Goal: Information Seeking & Learning: Learn about a topic

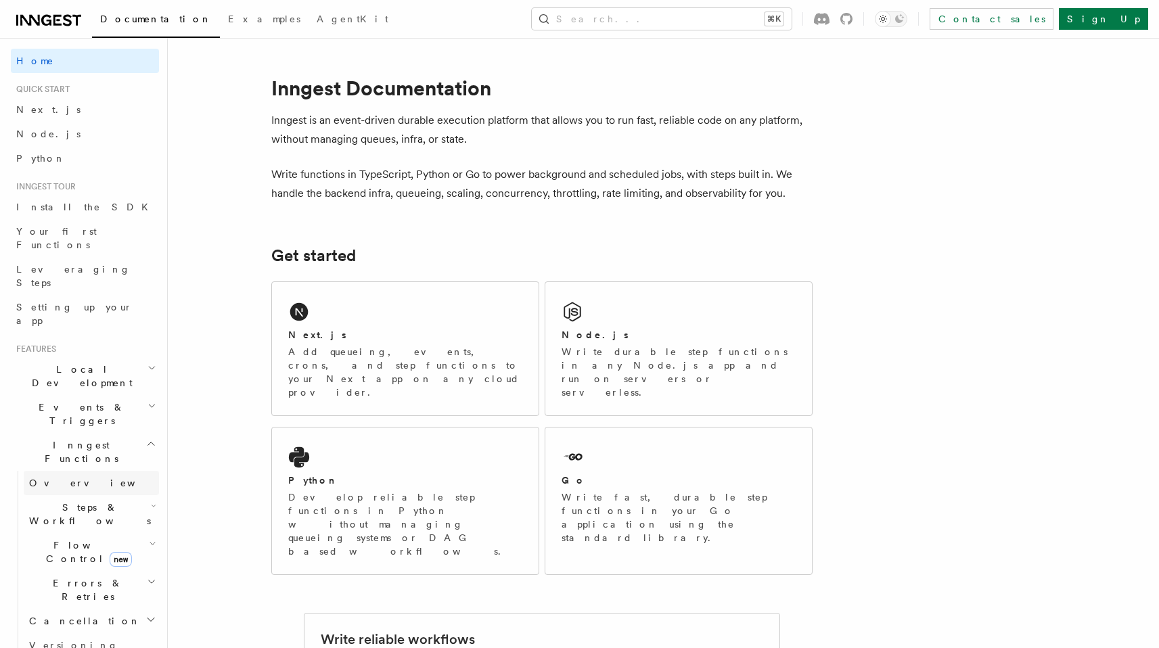
click at [93, 471] on link "Overview" at bounding box center [91, 483] width 135 height 24
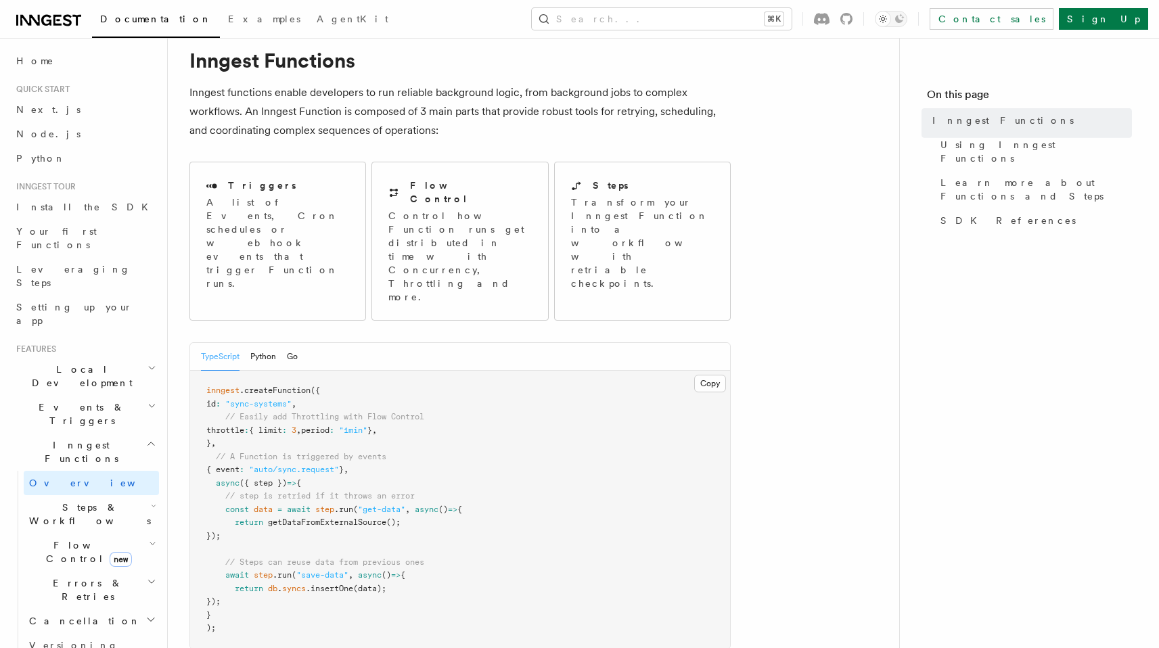
scroll to position [81, 0]
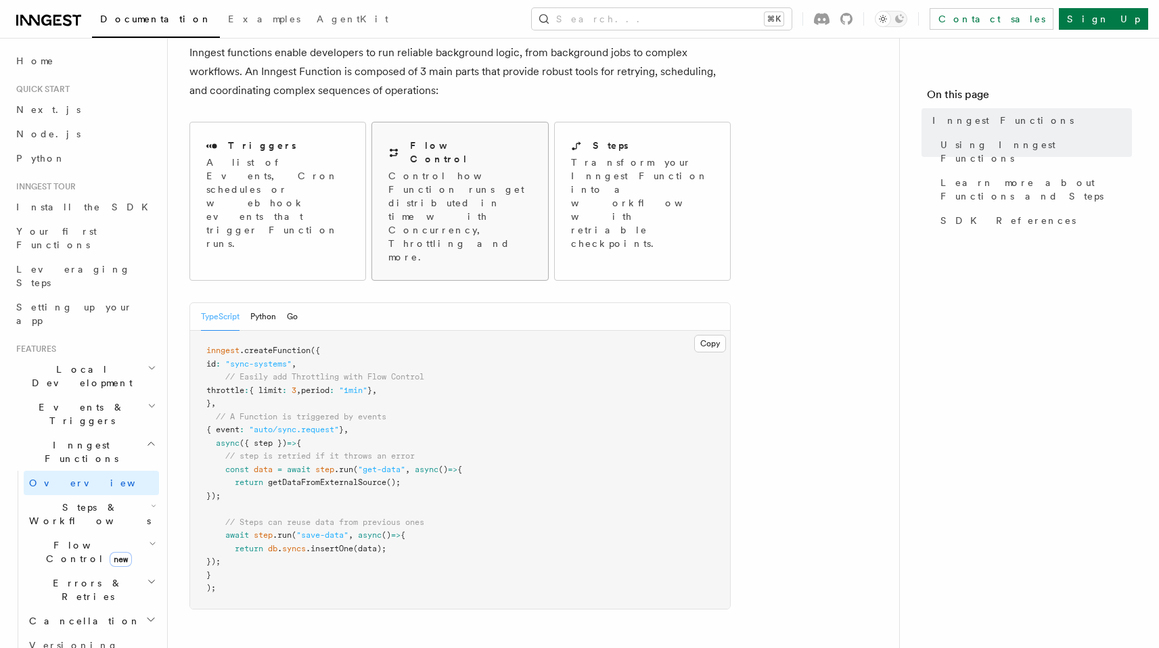
click at [505, 175] on p "Control how Function runs get distributed in time with Concurrency, Throttling …" at bounding box center [459, 216] width 143 height 95
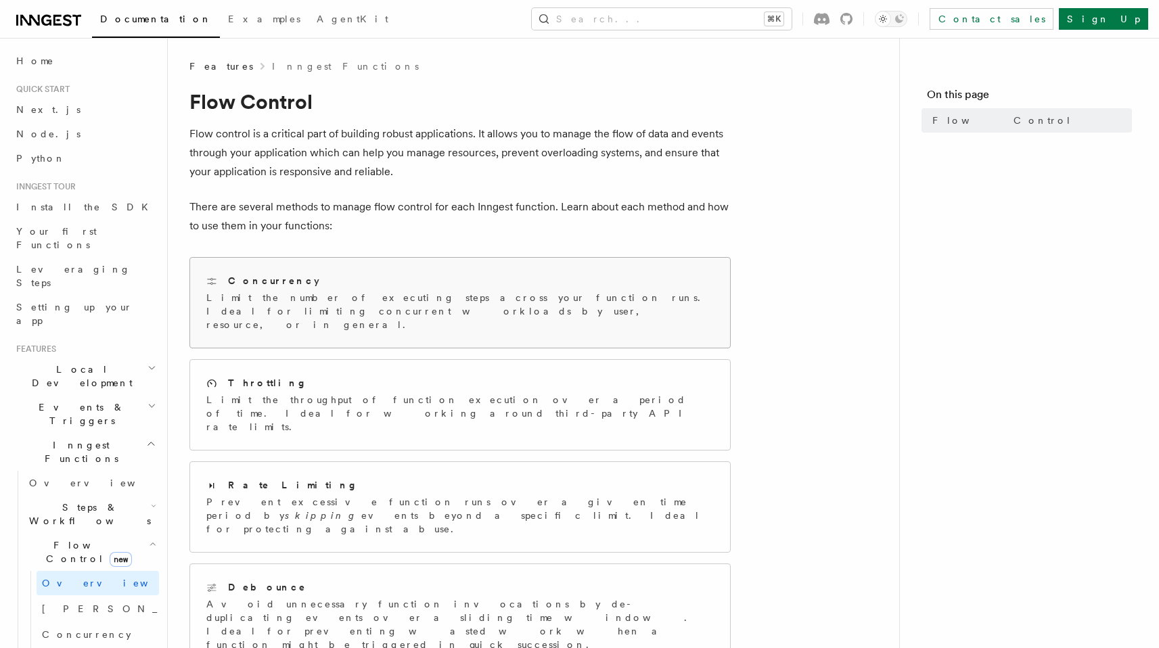
click at [375, 300] on p "Limit the number of executing steps across your function runs. Ideal for limiti…" at bounding box center [459, 311] width 507 height 41
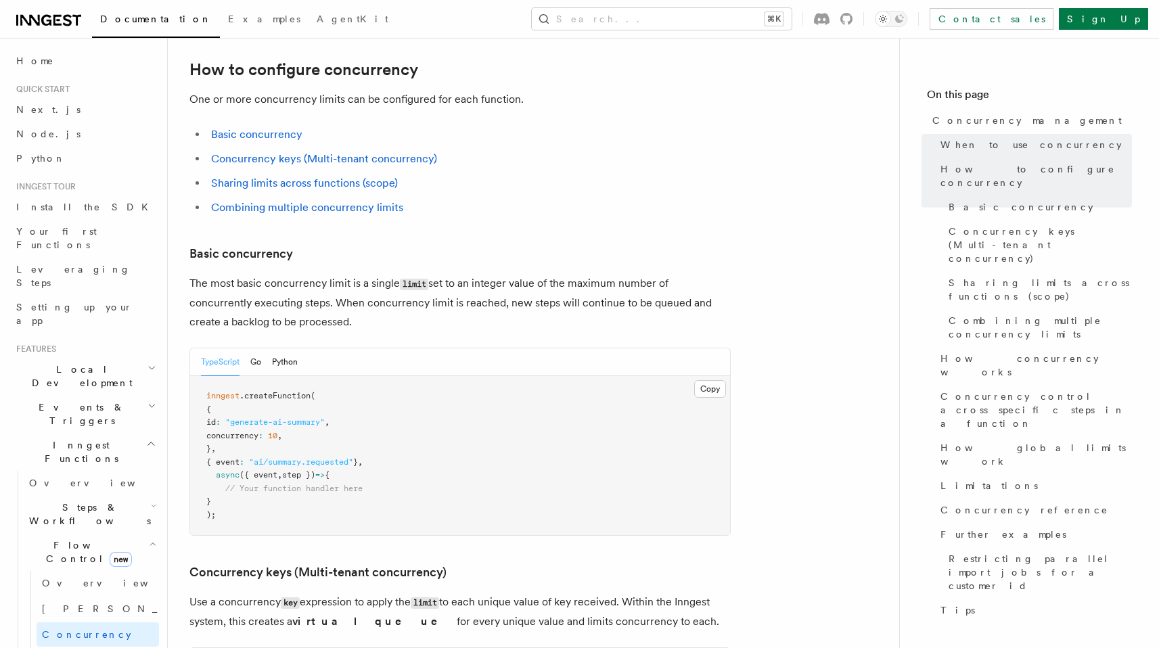
scroll to position [974, 0]
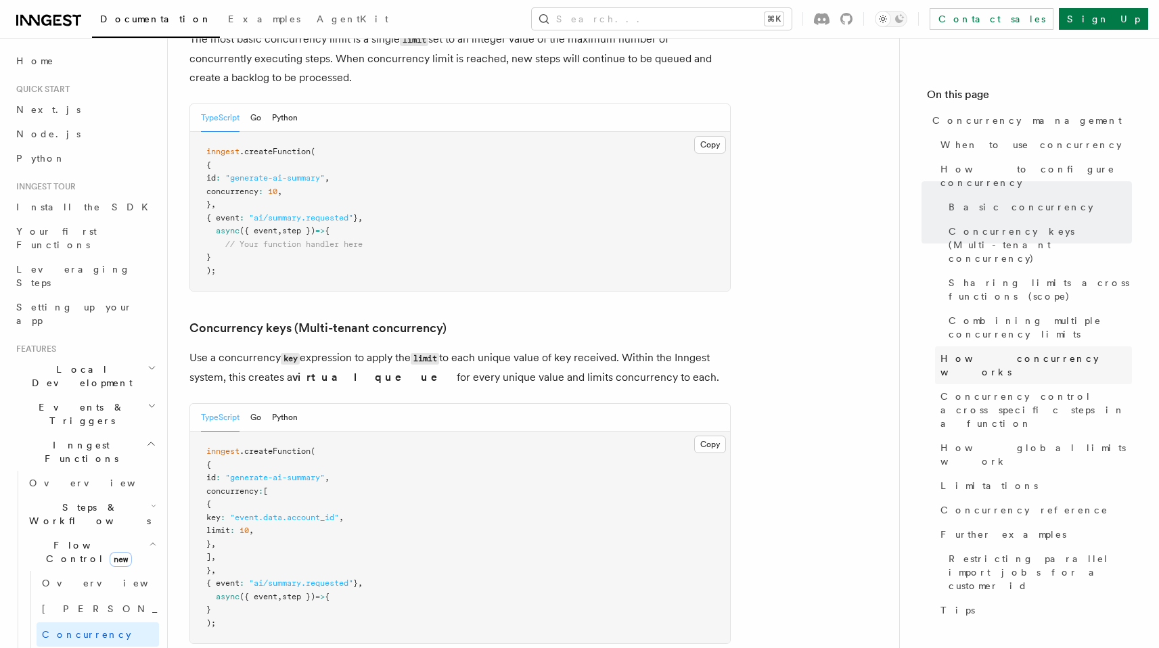
click at [956, 352] on span "How concurrency works" at bounding box center [1035, 365] width 191 height 27
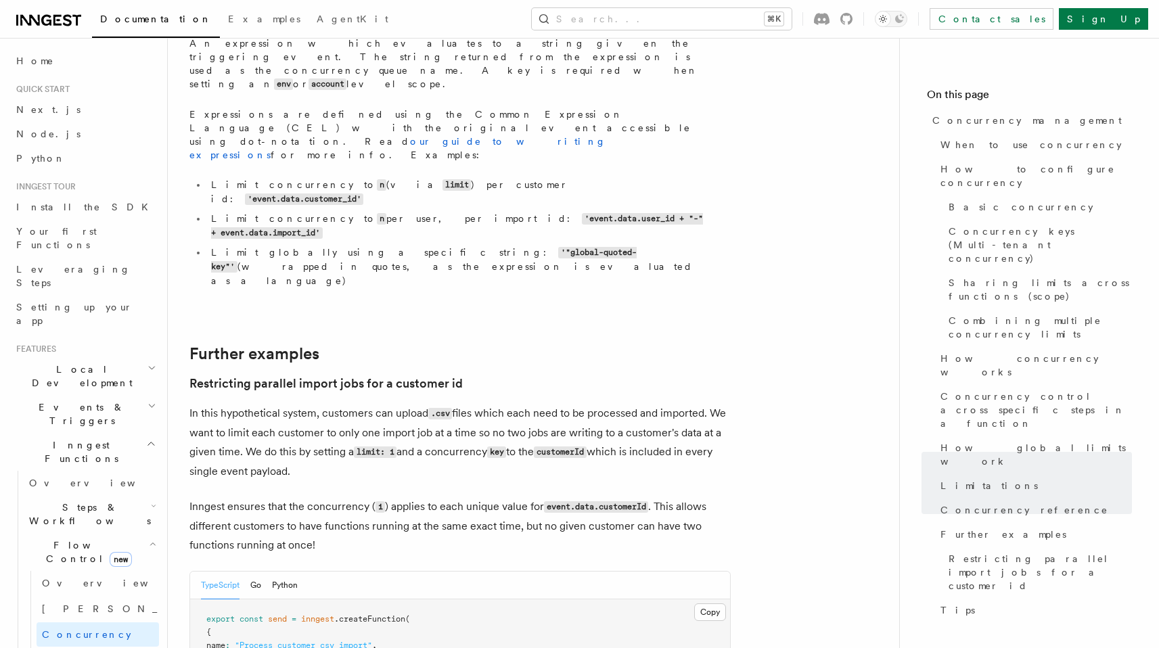
scroll to position [81, 0]
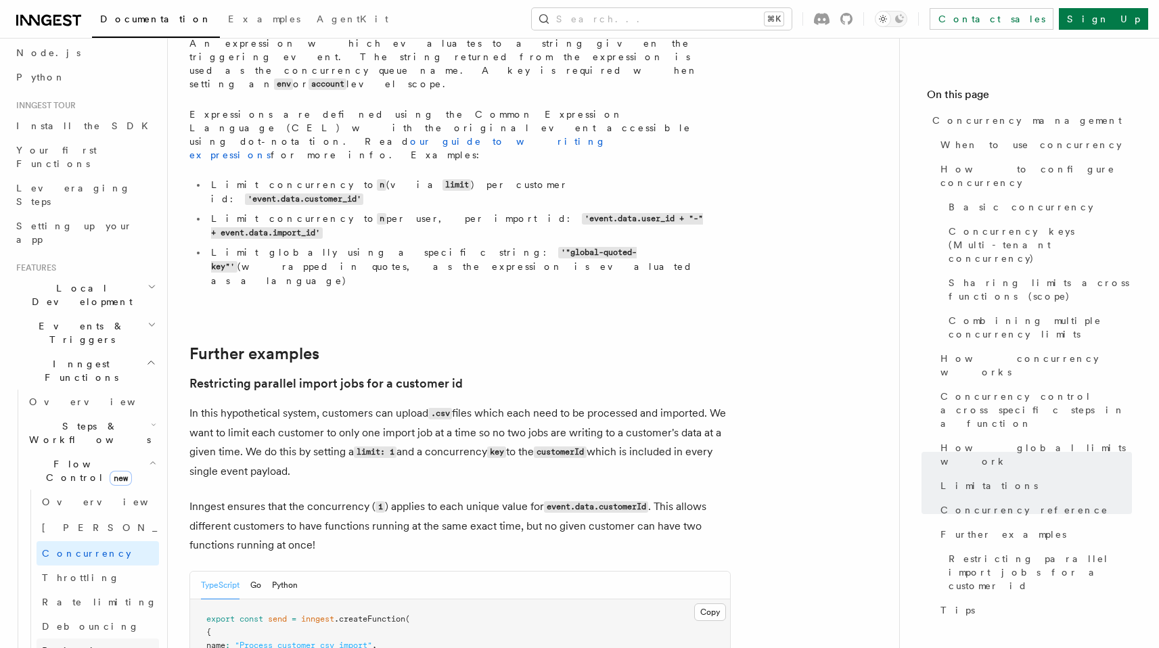
click at [95, 639] on link "Priority" at bounding box center [98, 651] width 122 height 24
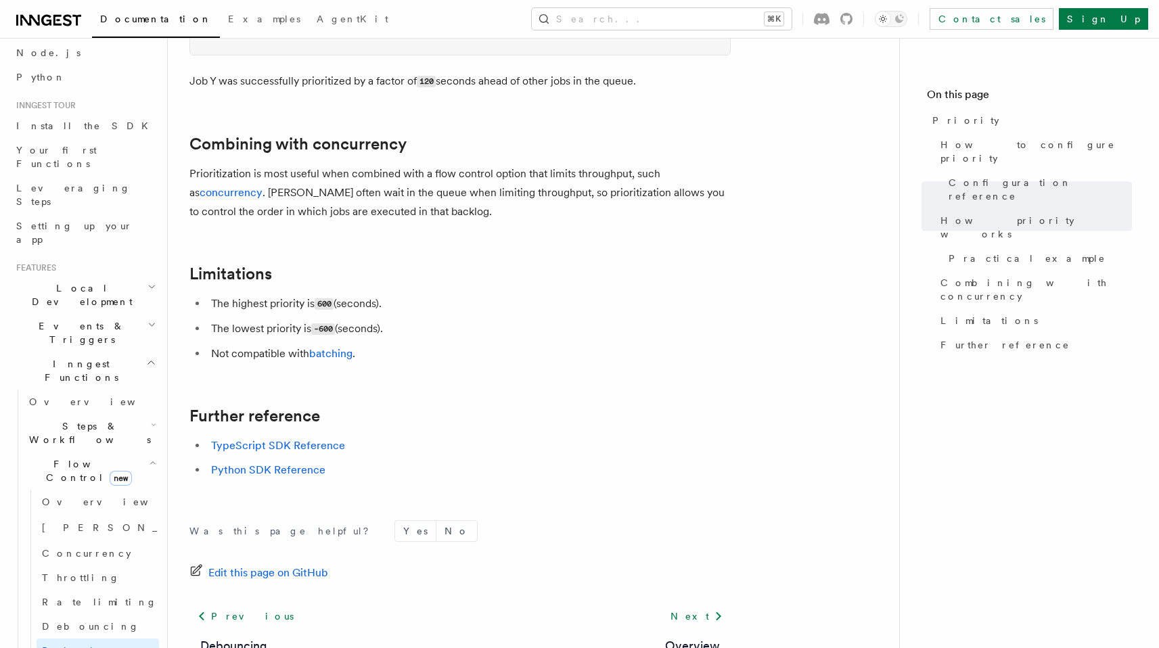
scroll to position [1380, 0]
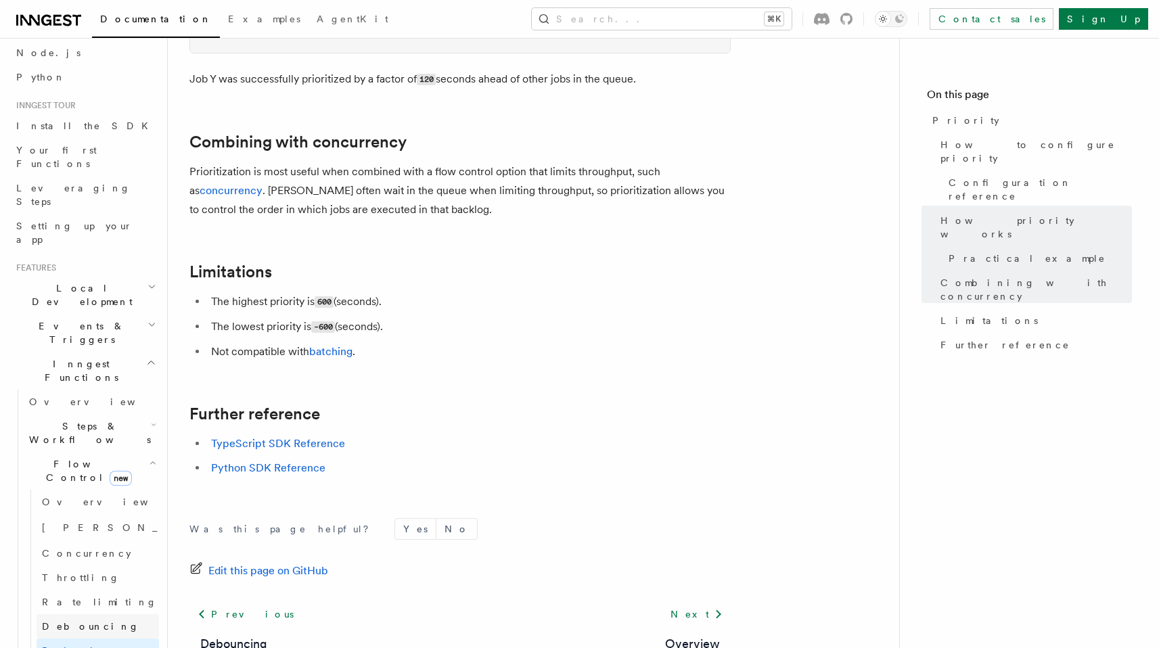
click at [118, 614] on link "Debouncing" at bounding box center [98, 626] width 122 height 24
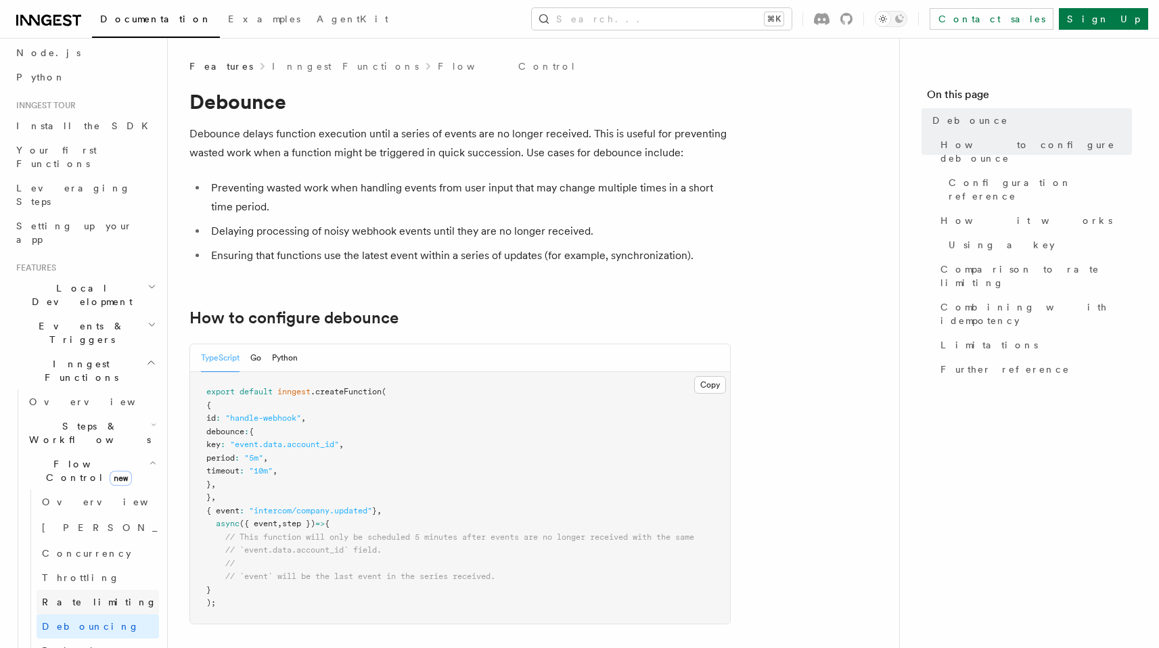
click at [99, 590] on link "Rate limiting" at bounding box center [98, 602] width 122 height 24
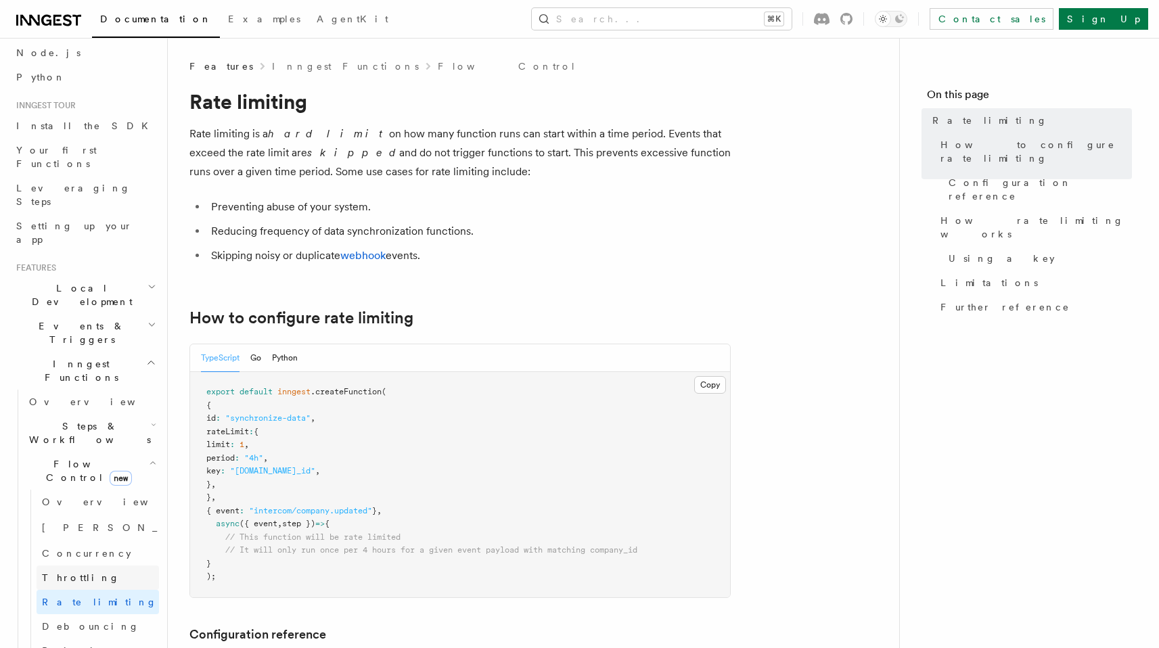
click at [79, 572] on span "Throttling" at bounding box center [81, 577] width 78 height 11
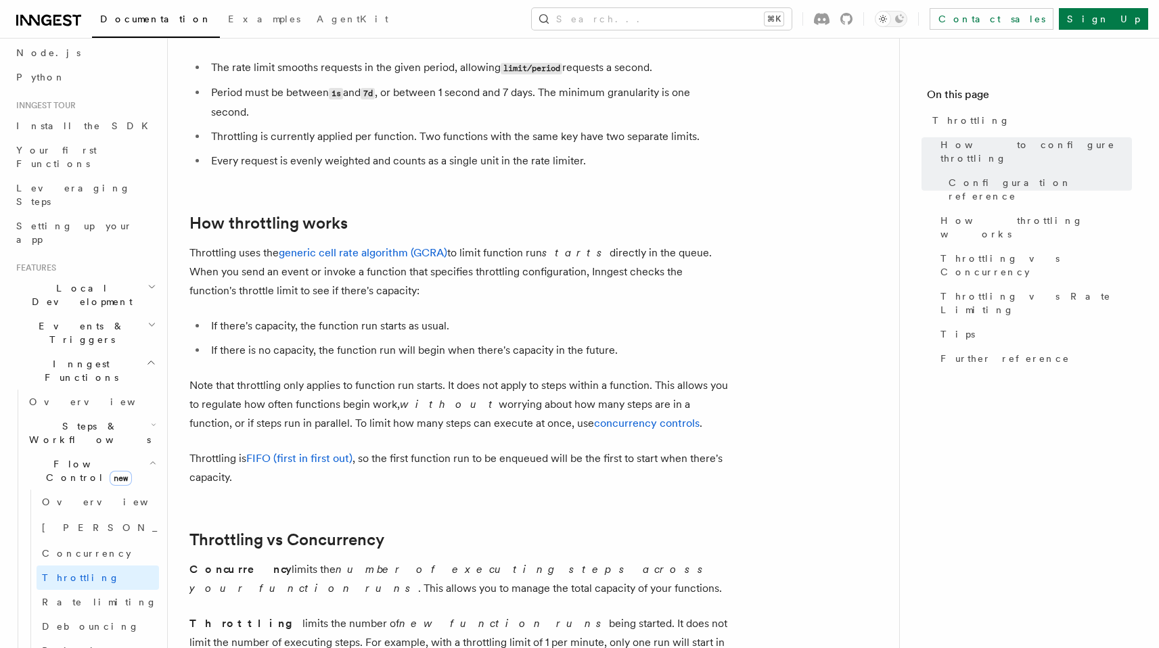
scroll to position [812, 0]
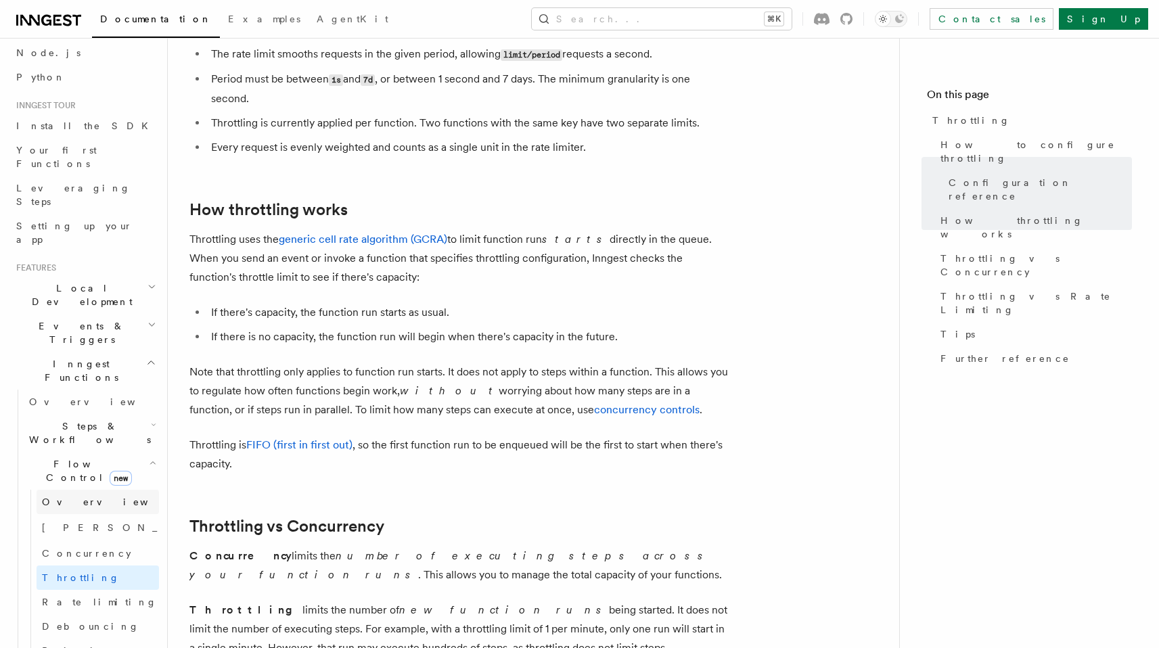
click at [101, 490] on link "Overview" at bounding box center [98, 502] width 122 height 24
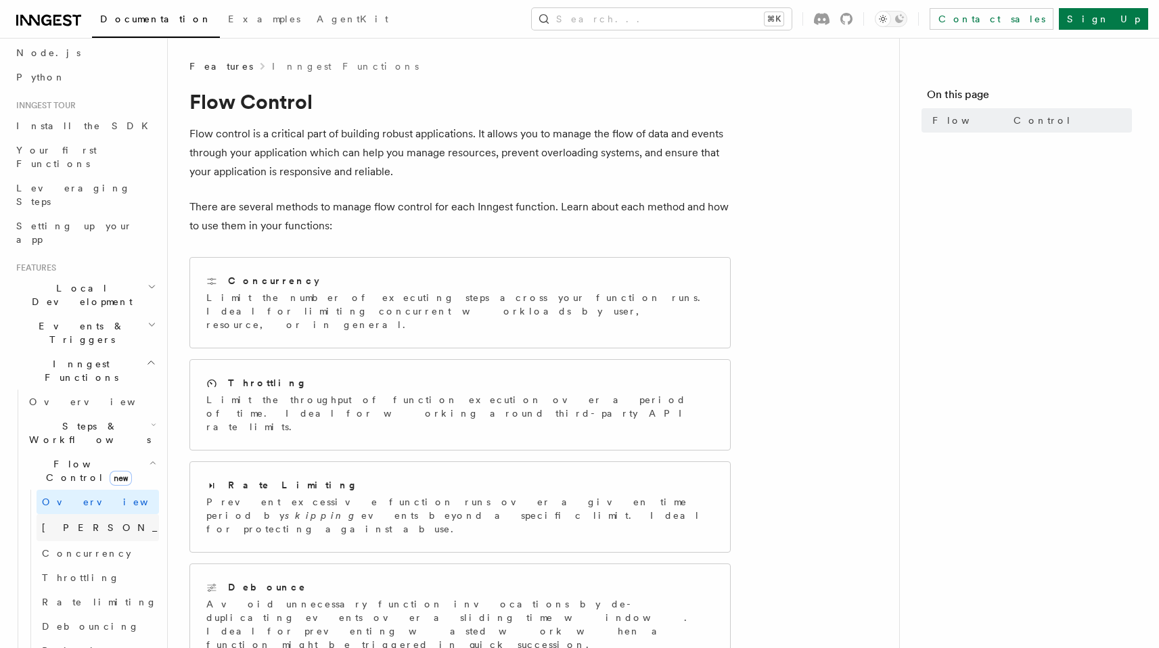
click at [79, 522] on span "Singleton" at bounding box center [141, 527] width 198 height 11
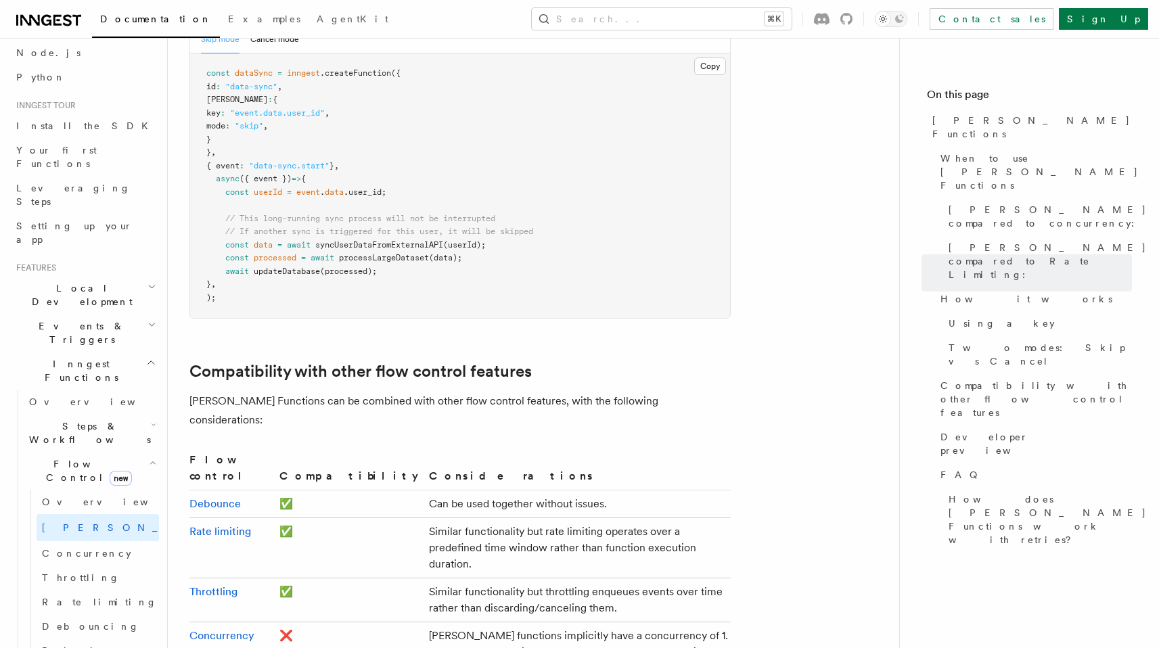
scroll to position [2030, 0]
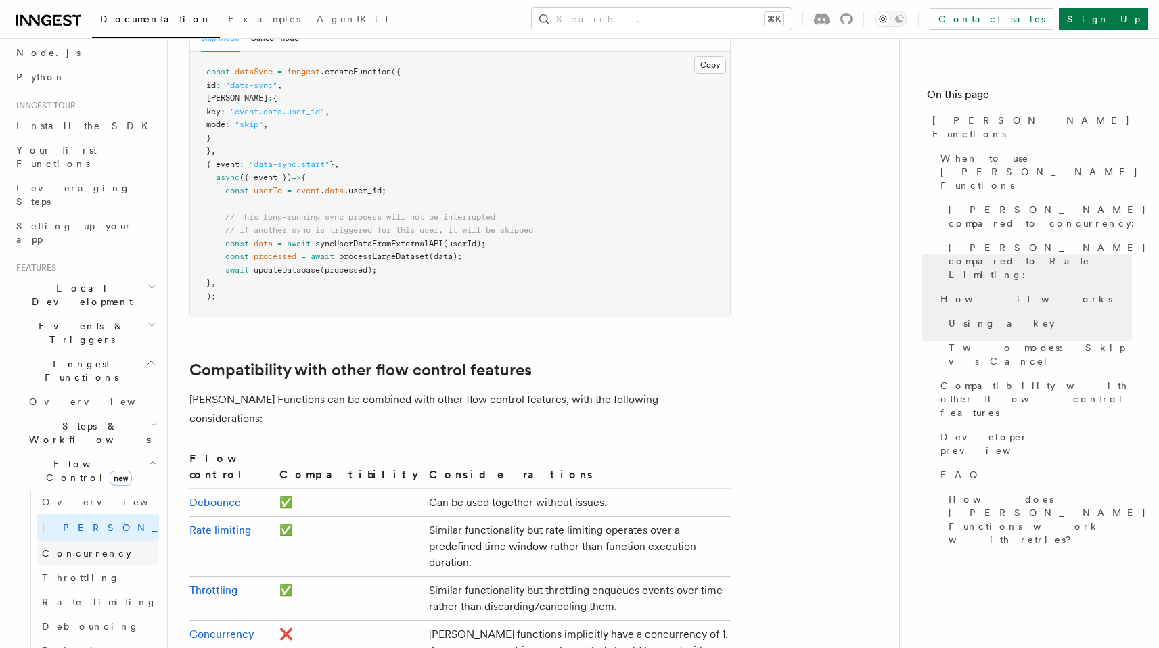
click at [63, 548] on span "Concurrency" at bounding box center [86, 553] width 89 height 11
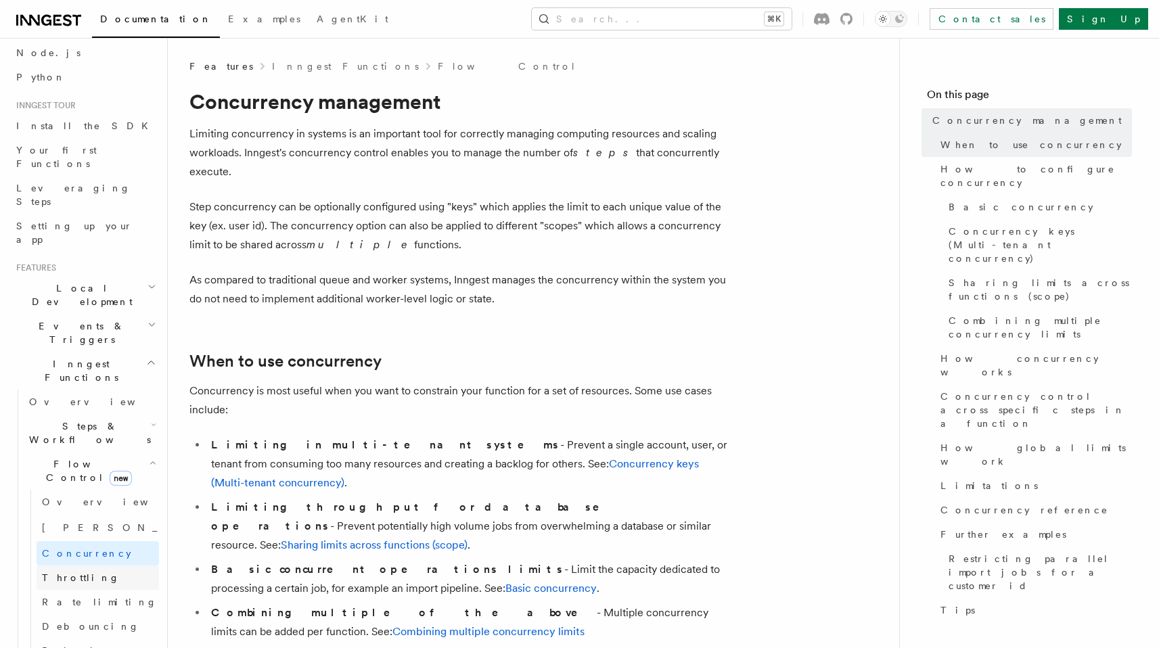
click at [67, 572] on span "Throttling" at bounding box center [81, 577] width 78 height 11
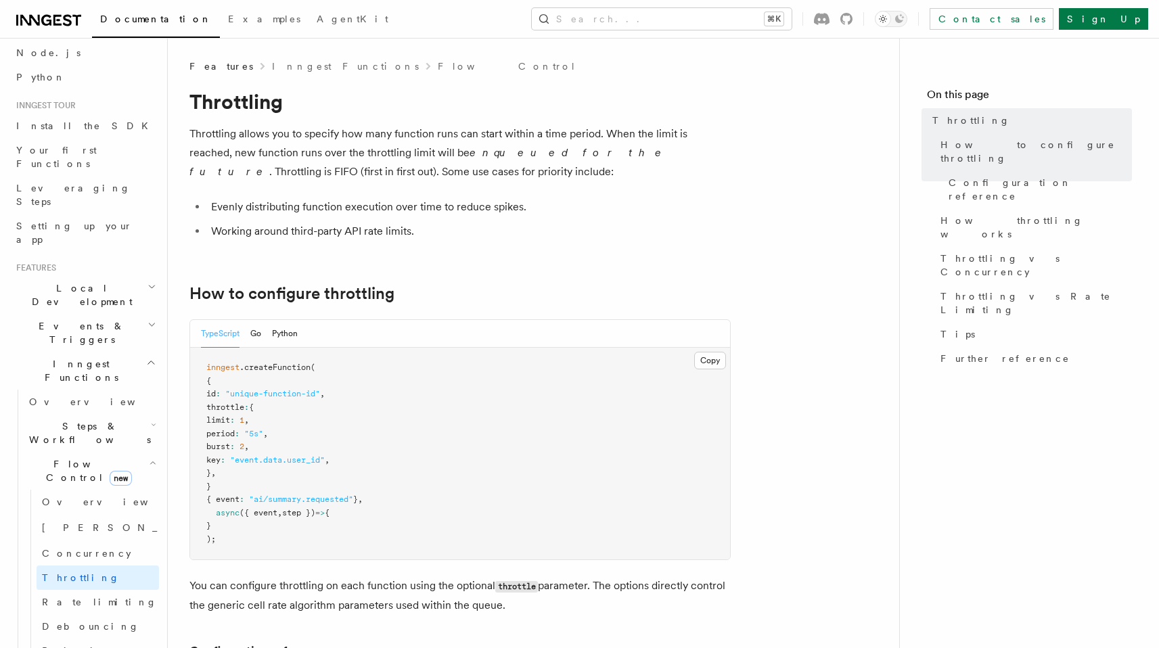
click at [134, 452] on h2 "Flow Control new" at bounding box center [91, 471] width 135 height 38
click at [128, 414] on h2 "Steps & Workflows" at bounding box center [91, 433] width 135 height 38
click at [83, 452] on link "Overview" at bounding box center [98, 464] width 122 height 24
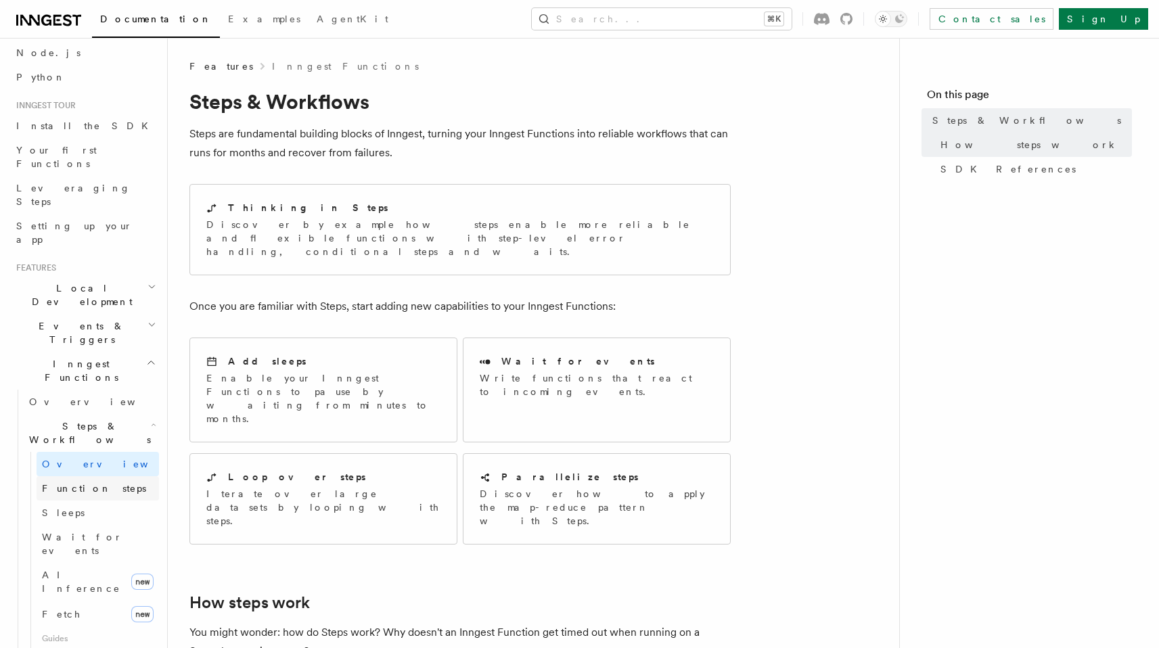
click at [89, 483] on span "Function steps" at bounding box center [94, 488] width 104 height 11
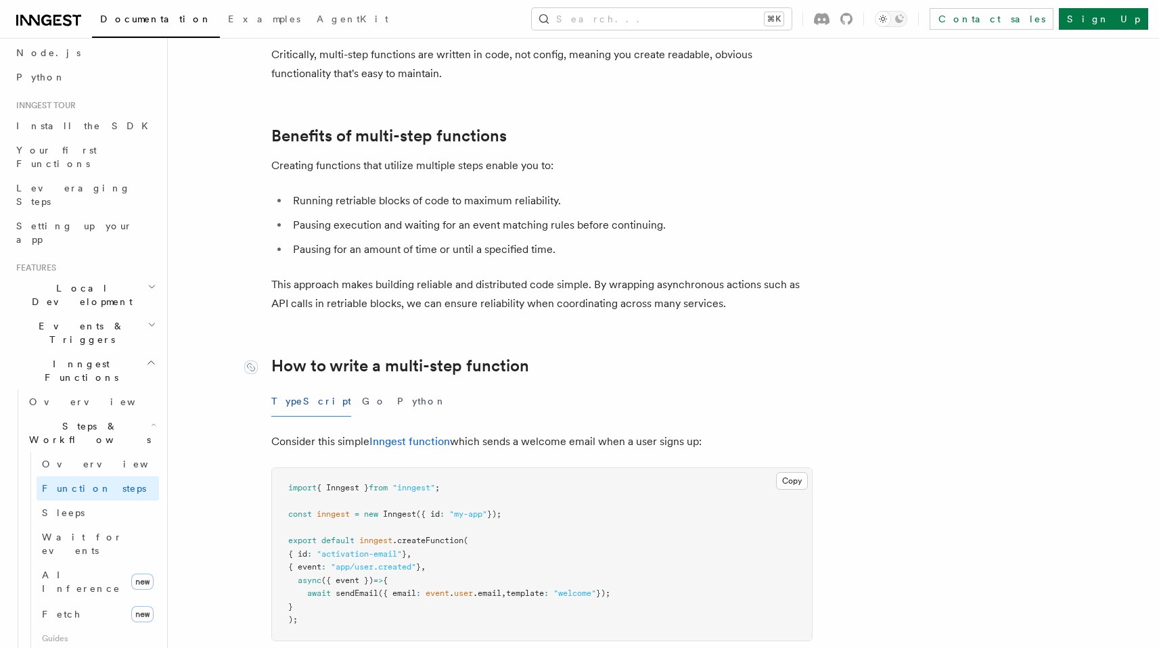
scroll to position [244, 0]
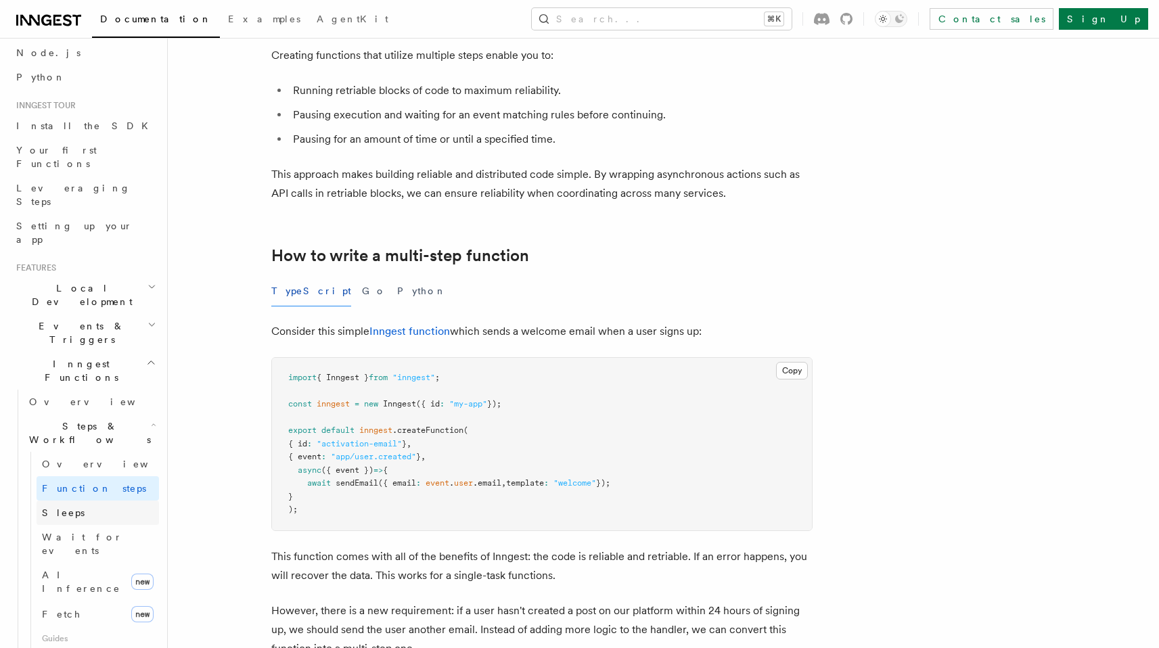
click at [108, 501] on link "Sleeps" at bounding box center [98, 513] width 122 height 24
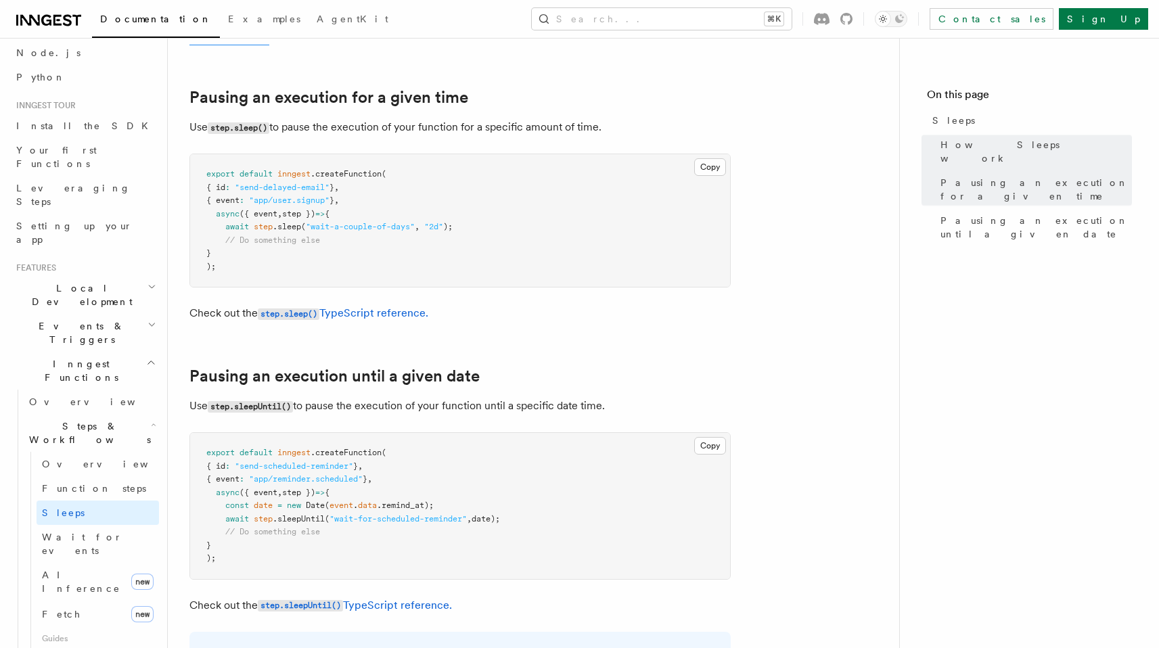
scroll to position [568, 0]
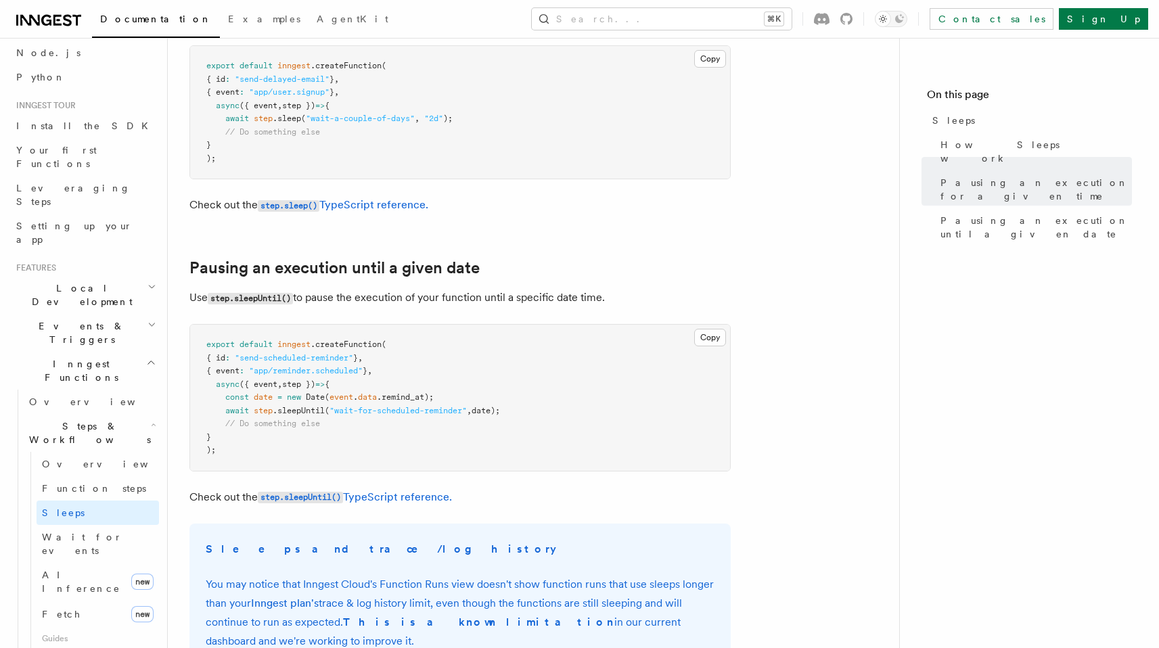
click at [664, 248] on article "Features Inngest Functions Steps & Workflows Sleeps Two step methods, step.slee…" at bounding box center [533, 282] width 688 height 1582
click at [64, 609] on span "Fetch" at bounding box center [61, 614] width 39 height 11
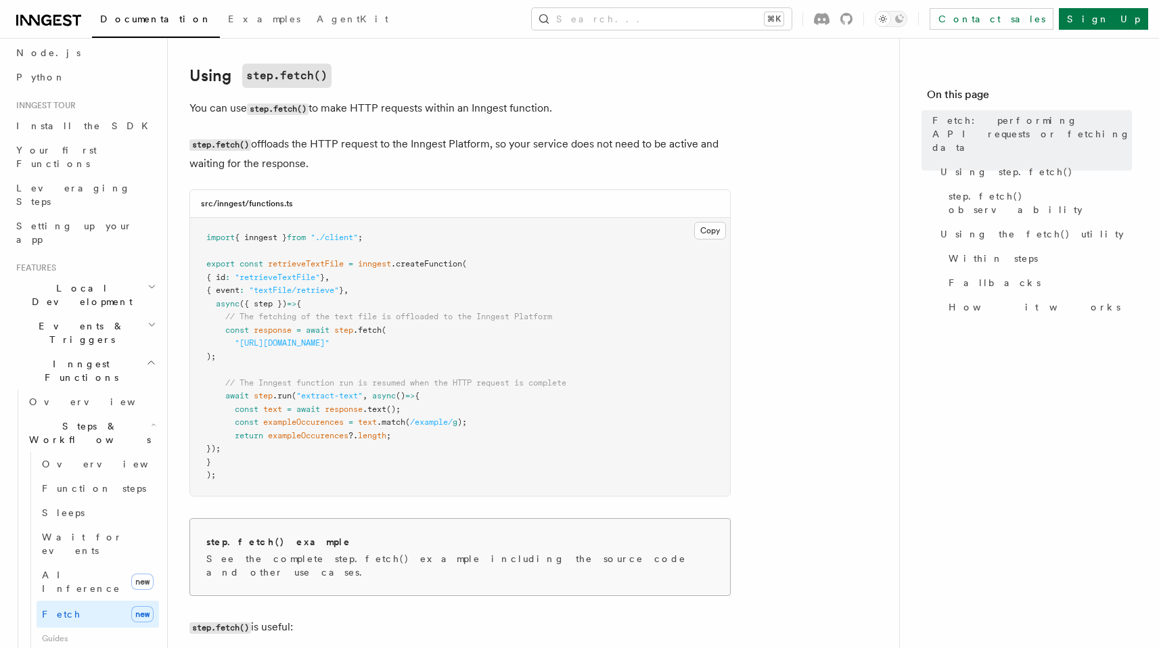
scroll to position [406, 0]
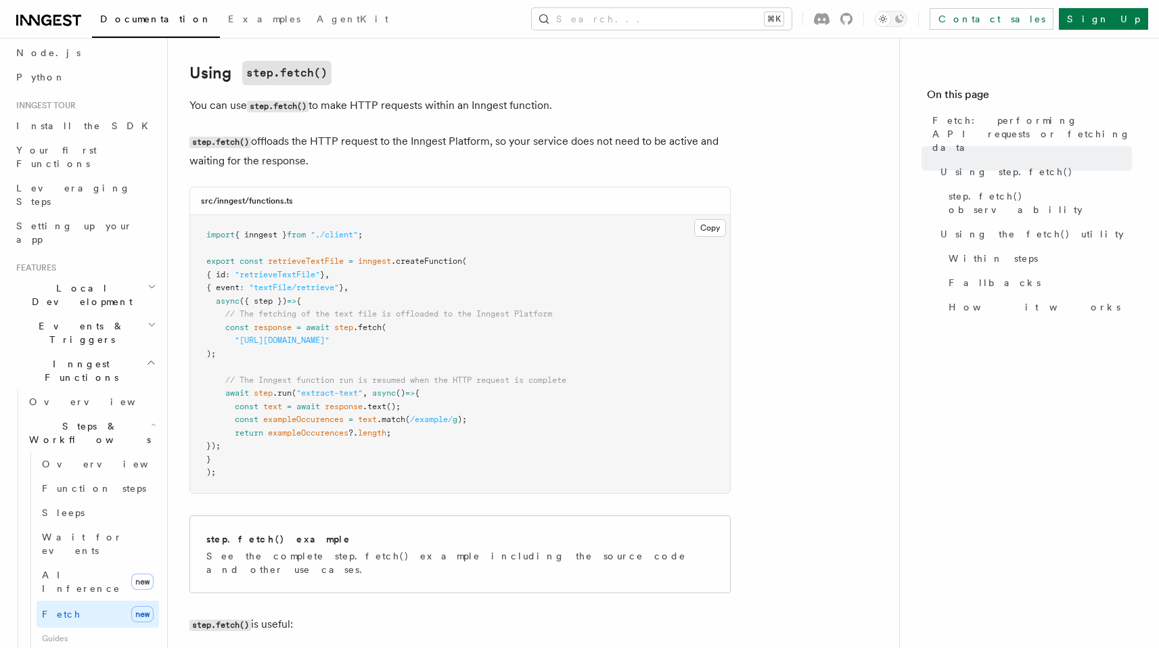
click at [411, 335] on pre "import { inngest } from "./client" ; export const retrieveTextFile = inngest .c…" at bounding box center [460, 354] width 540 height 278
click at [76, 459] on span "Overview" at bounding box center [111, 464] width 139 height 11
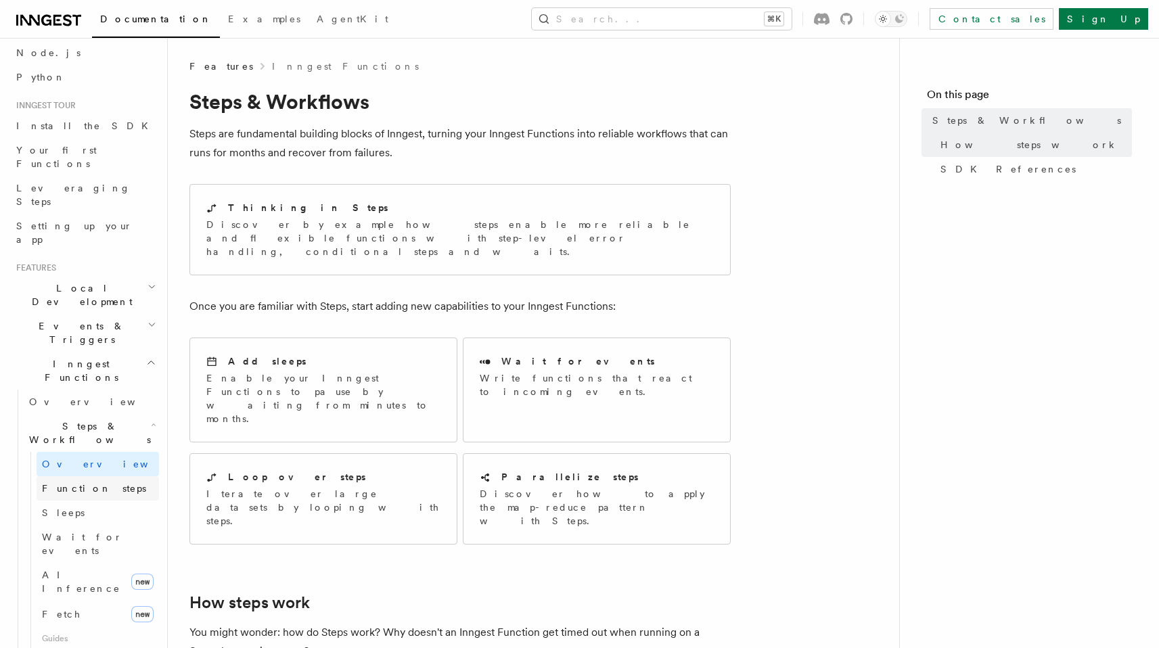
click at [91, 483] on span "Function steps" at bounding box center [94, 488] width 104 height 11
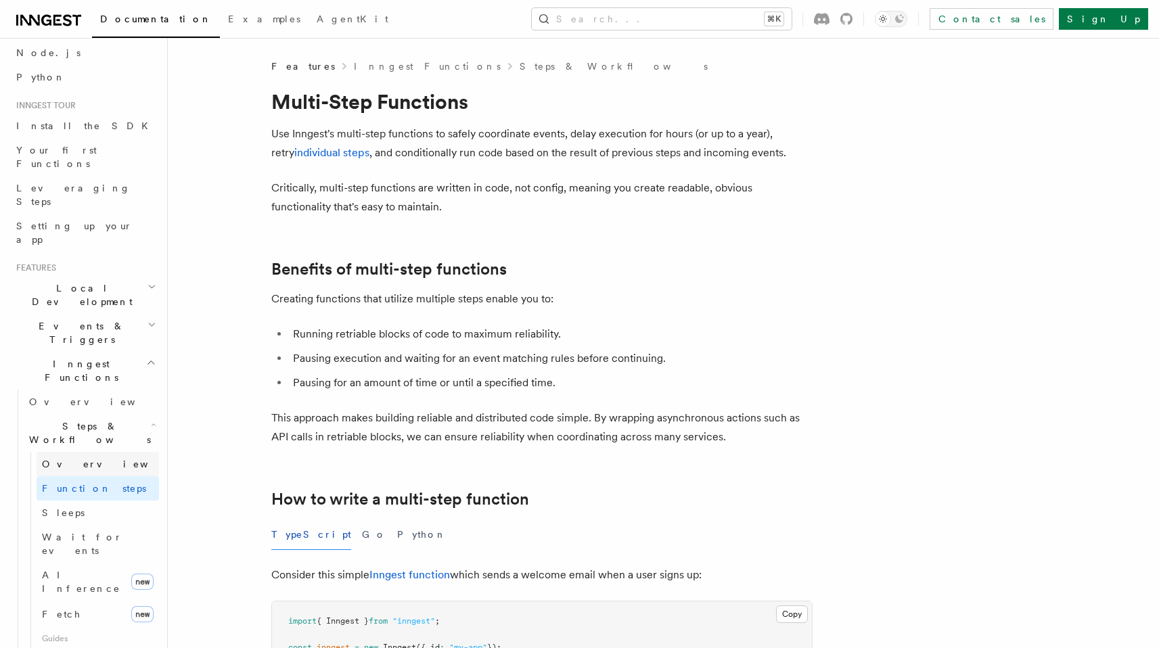
click at [91, 452] on link "Overview" at bounding box center [98, 464] width 122 height 24
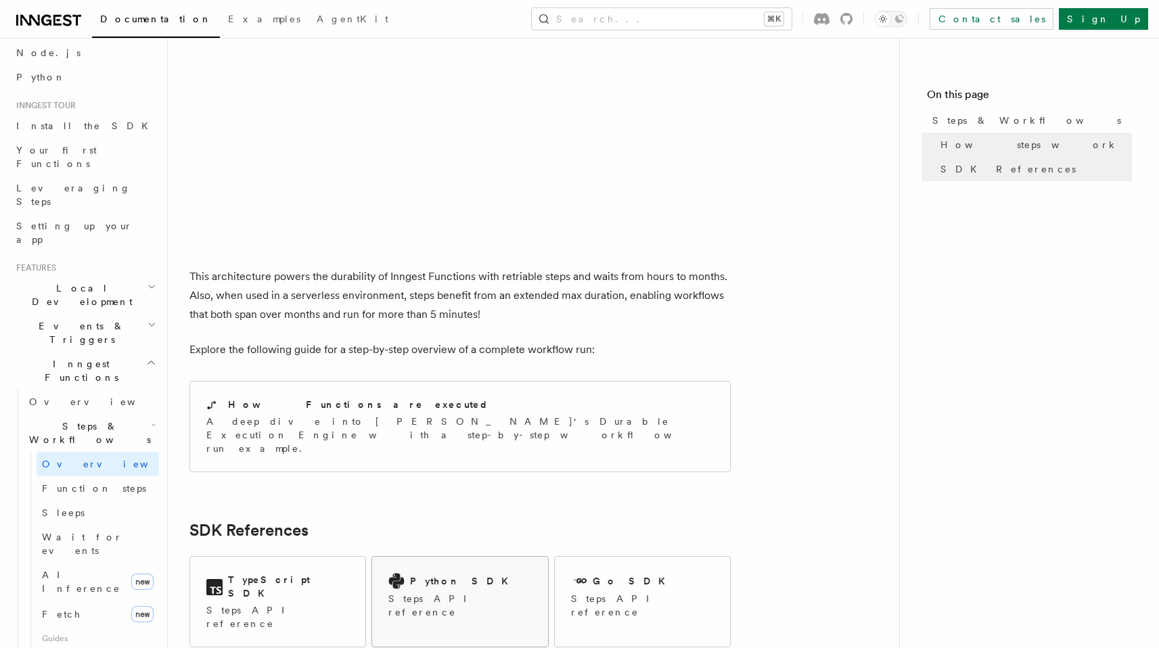
scroll to position [769, 0]
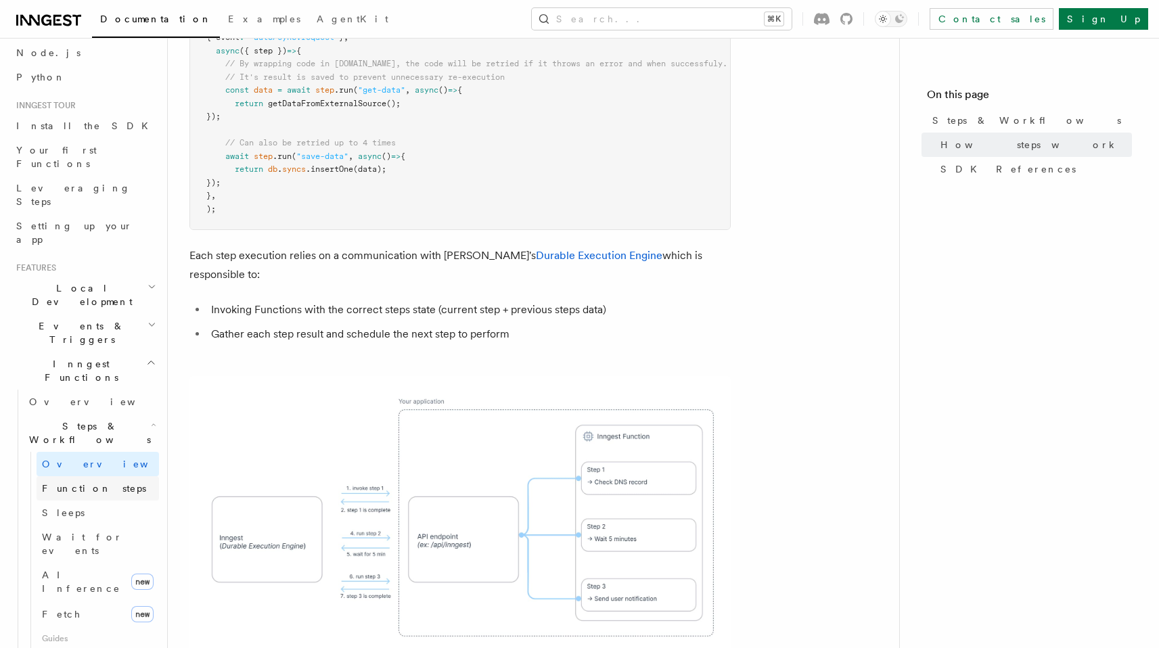
click at [91, 483] on span "Function steps" at bounding box center [94, 488] width 104 height 11
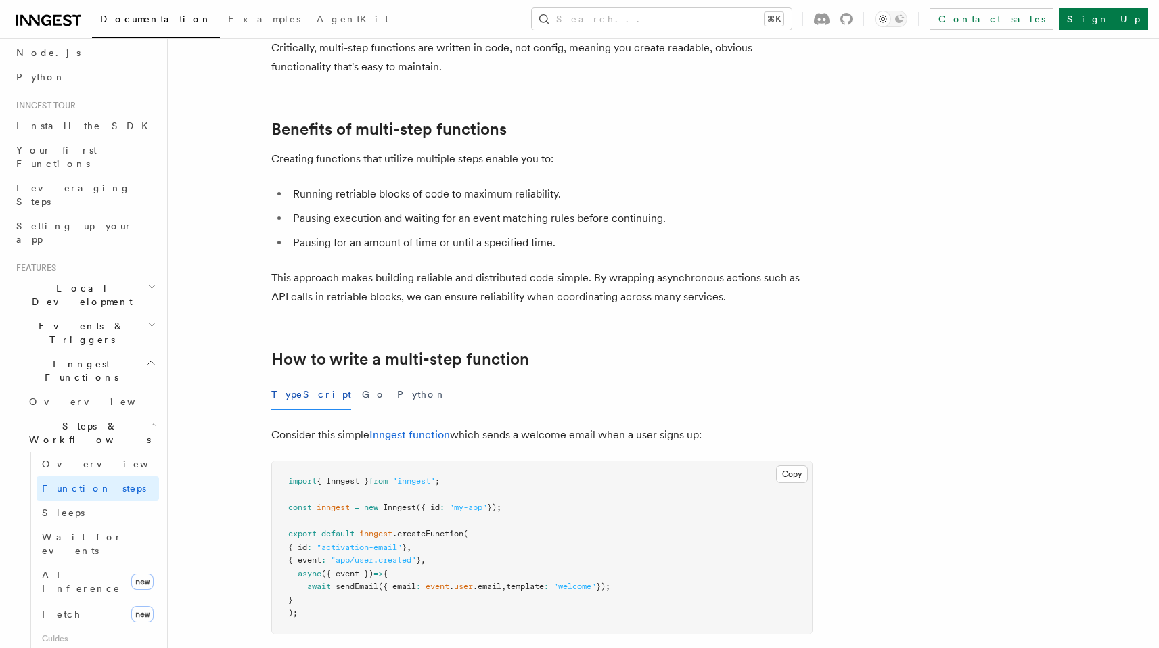
scroll to position [325, 0]
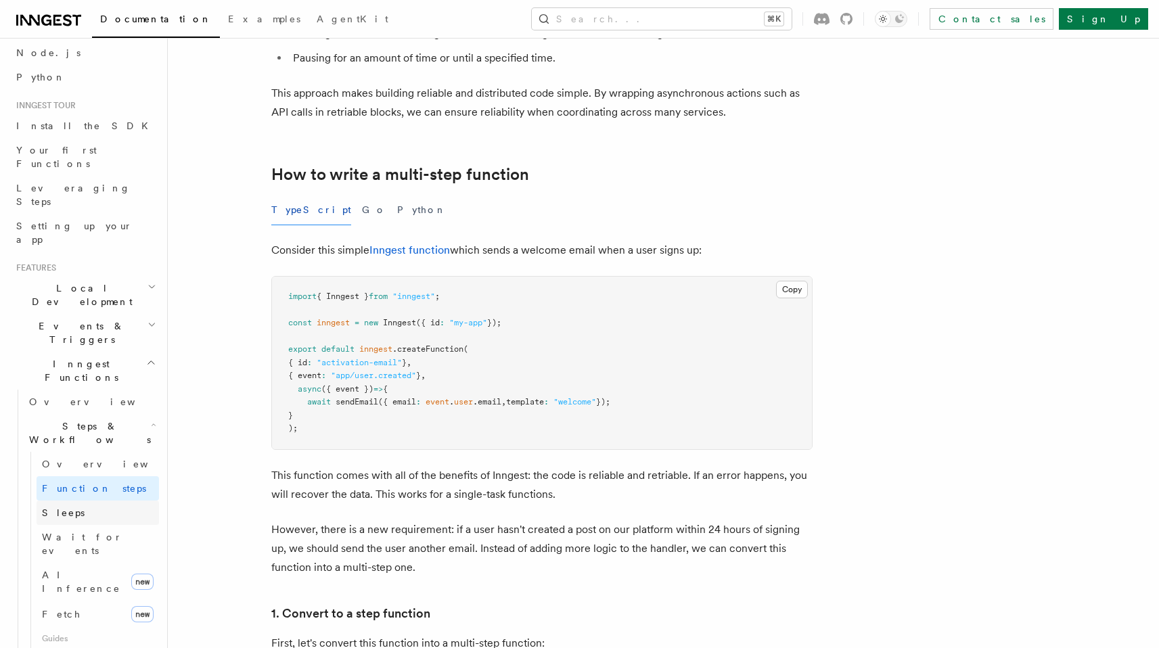
click at [78, 501] on link "Sleeps" at bounding box center [98, 513] width 122 height 24
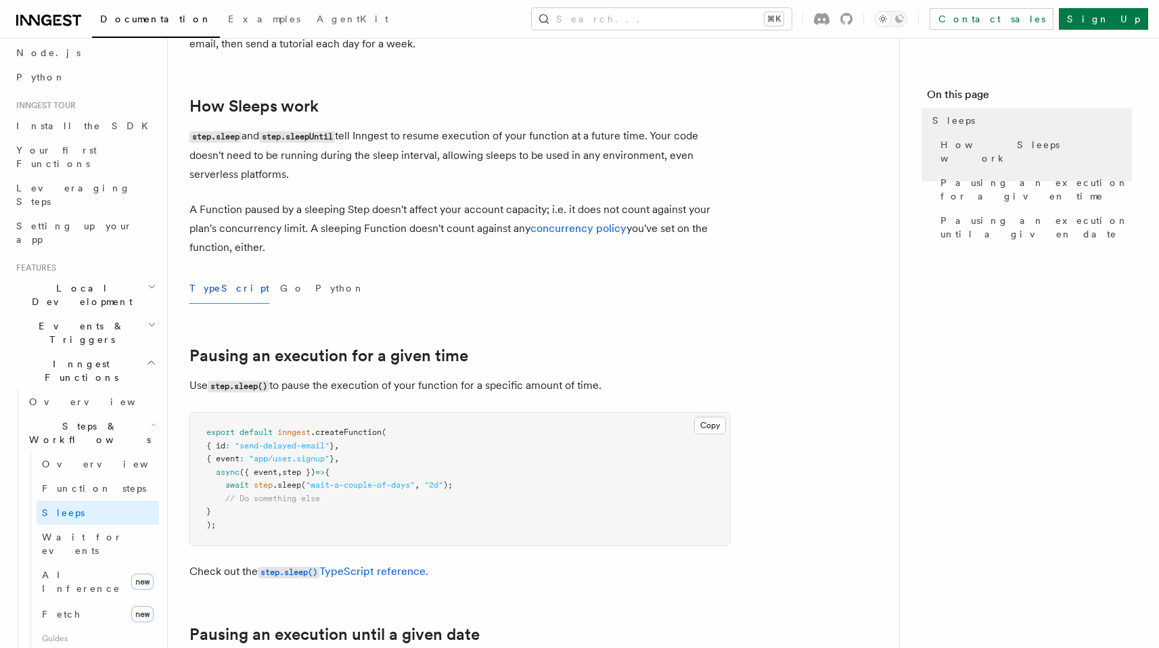
scroll to position [325, 0]
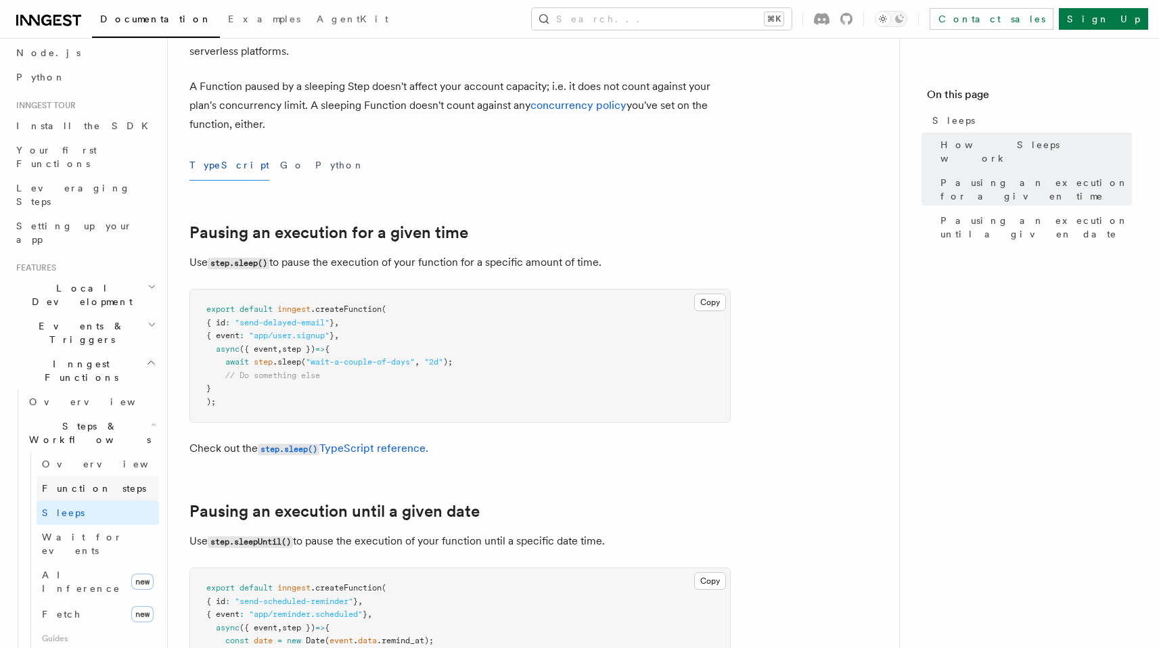
click at [93, 483] on span "Function steps" at bounding box center [94, 488] width 104 height 11
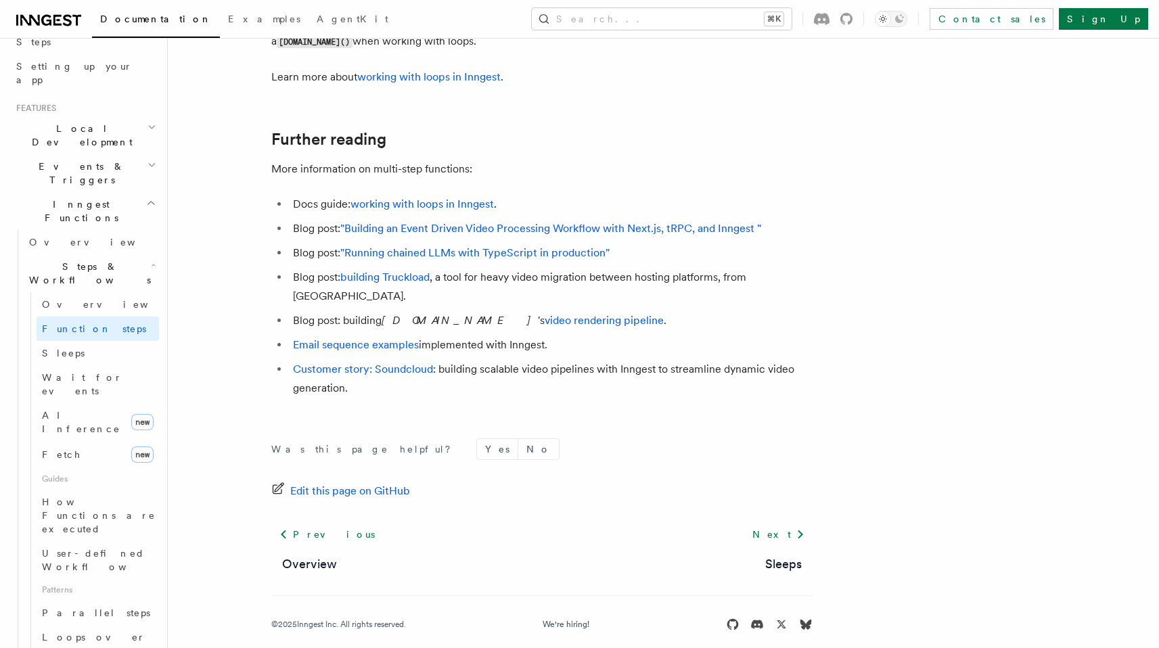
scroll to position [487, 0]
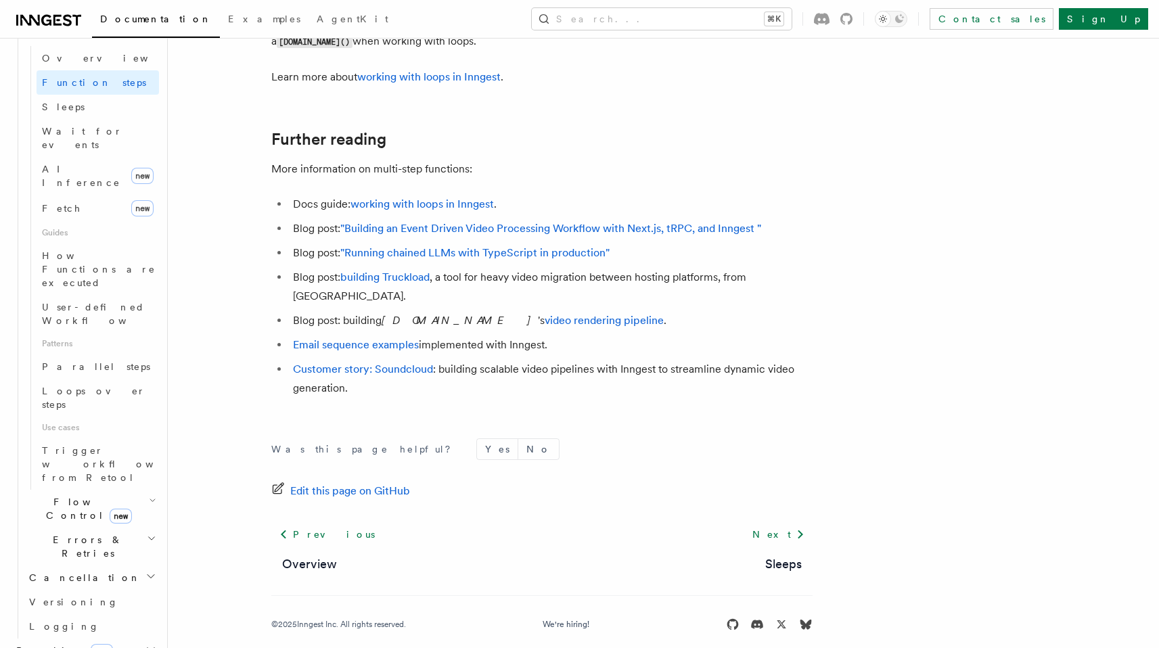
click at [145, 644] on icon "button" at bounding box center [150, 649] width 11 height 11
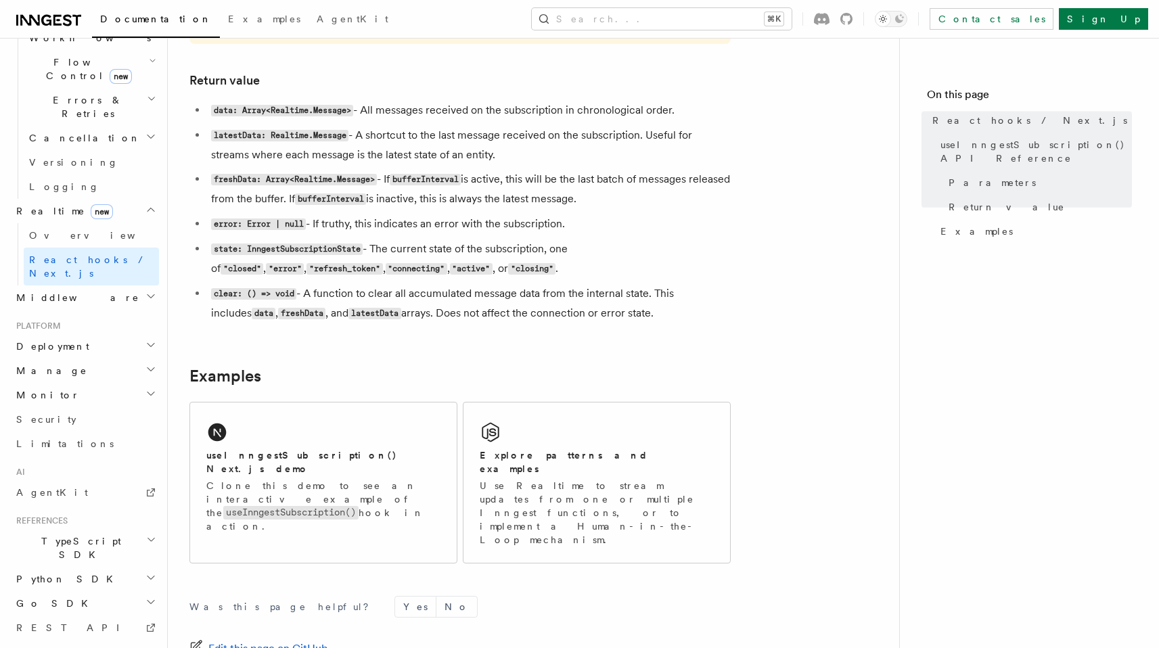
scroll to position [1137, 0]
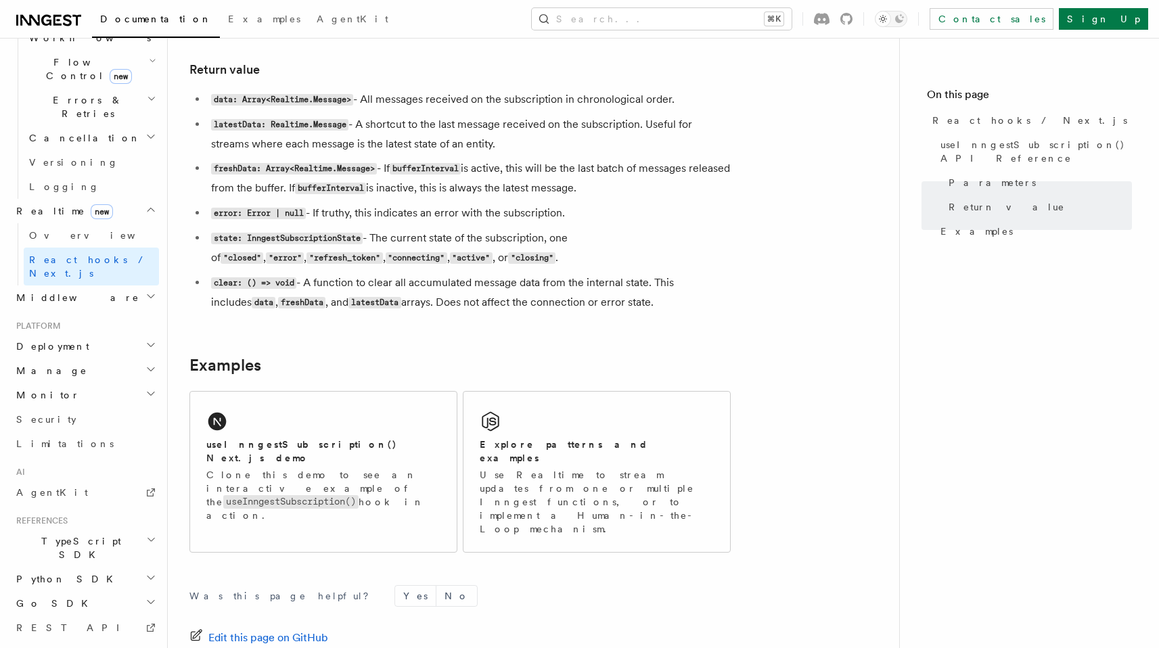
click at [113, 286] on h2 "Middleware" at bounding box center [85, 298] width 148 height 24
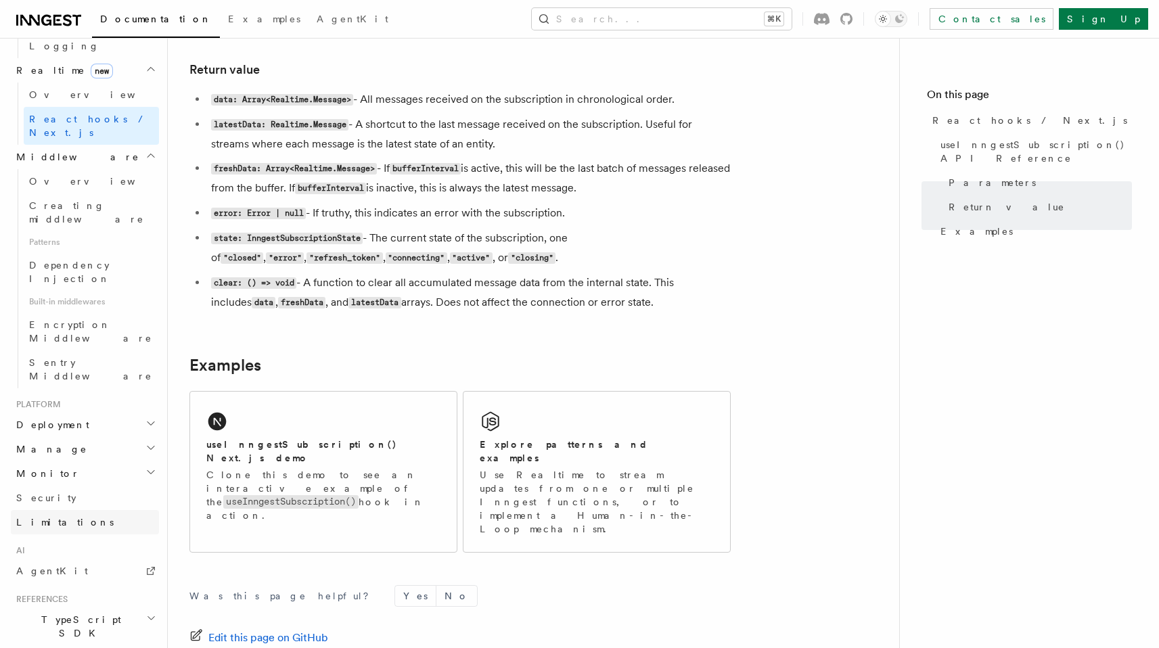
scroll to position [645, 0]
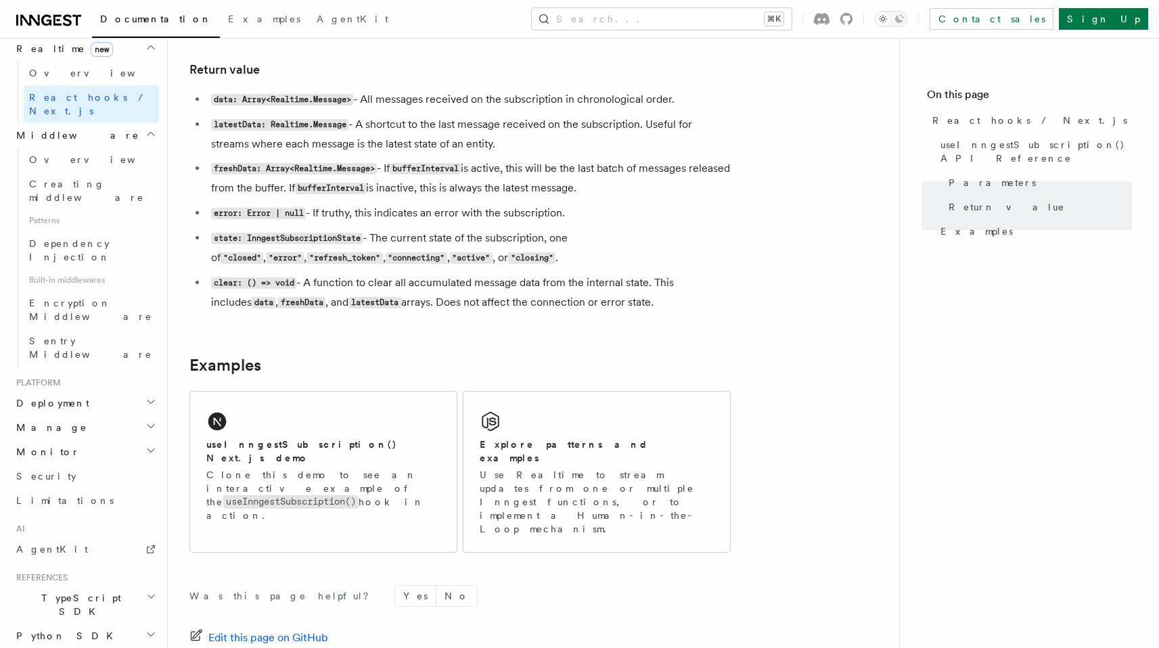
click at [129, 586] on h2 "TypeScript SDK" at bounding box center [85, 605] width 148 height 38
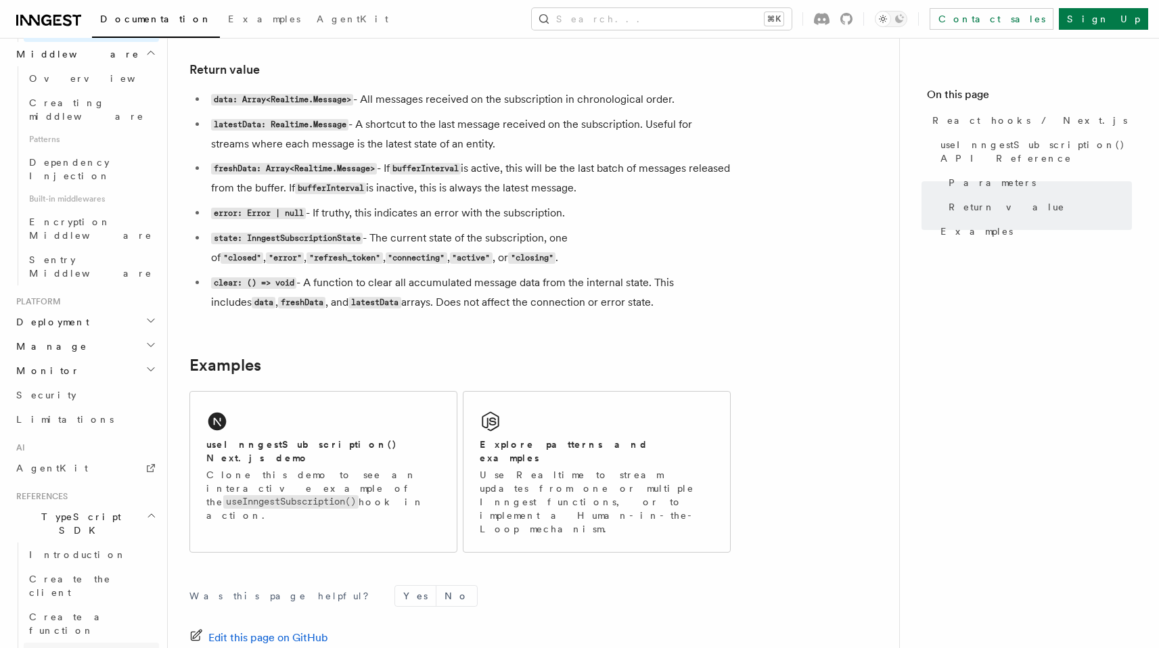
click at [87, 643] on link "Send events" at bounding box center [91, 655] width 135 height 24
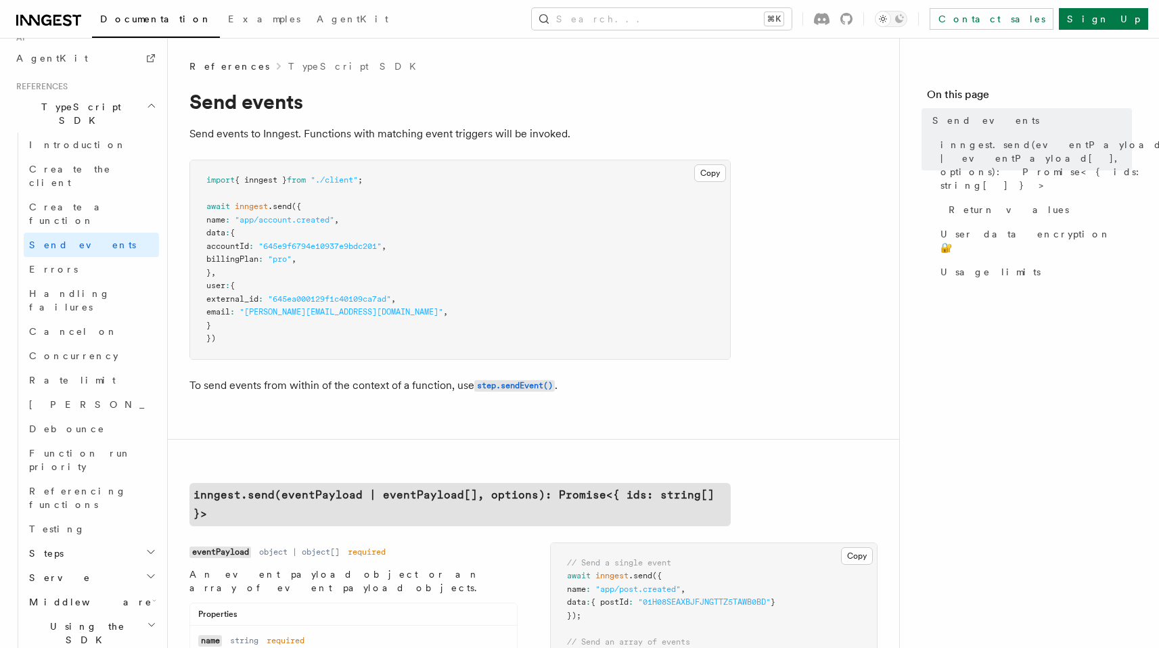
scroll to position [873, 0]
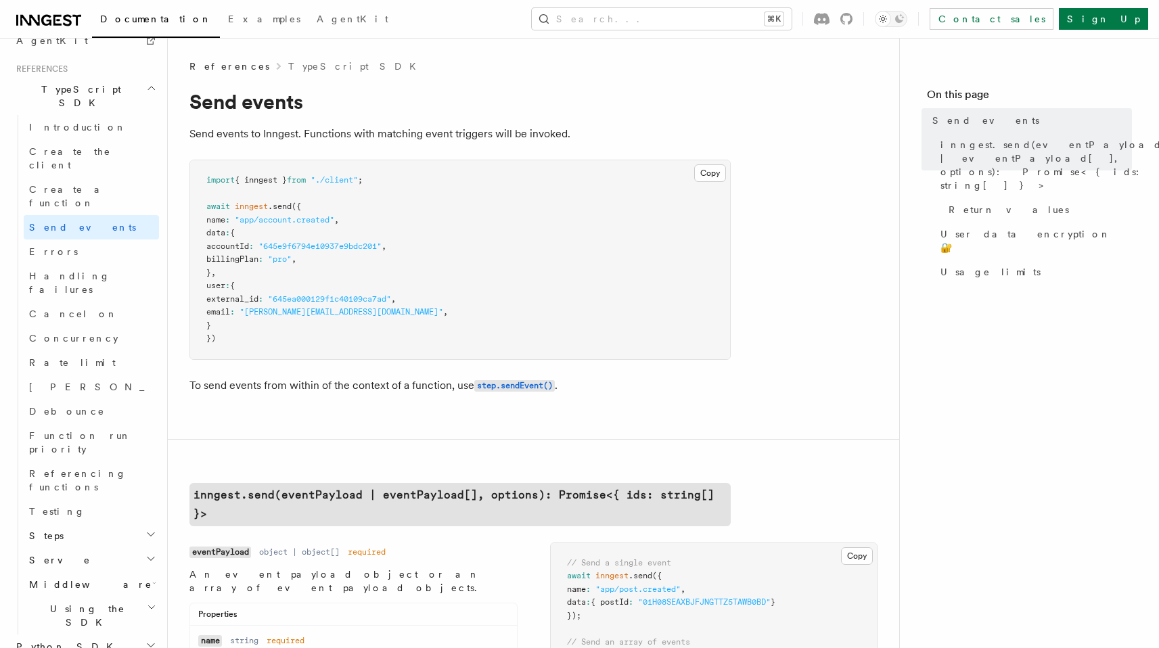
click at [95, 524] on h2 "Steps" at bounding box center [91, 536] width 135 height 24
click at [107, 548] on link "step.run()" at bounding box center [98, 560] width 122 height 24
